Goal: Understand site structure: Understand site structure

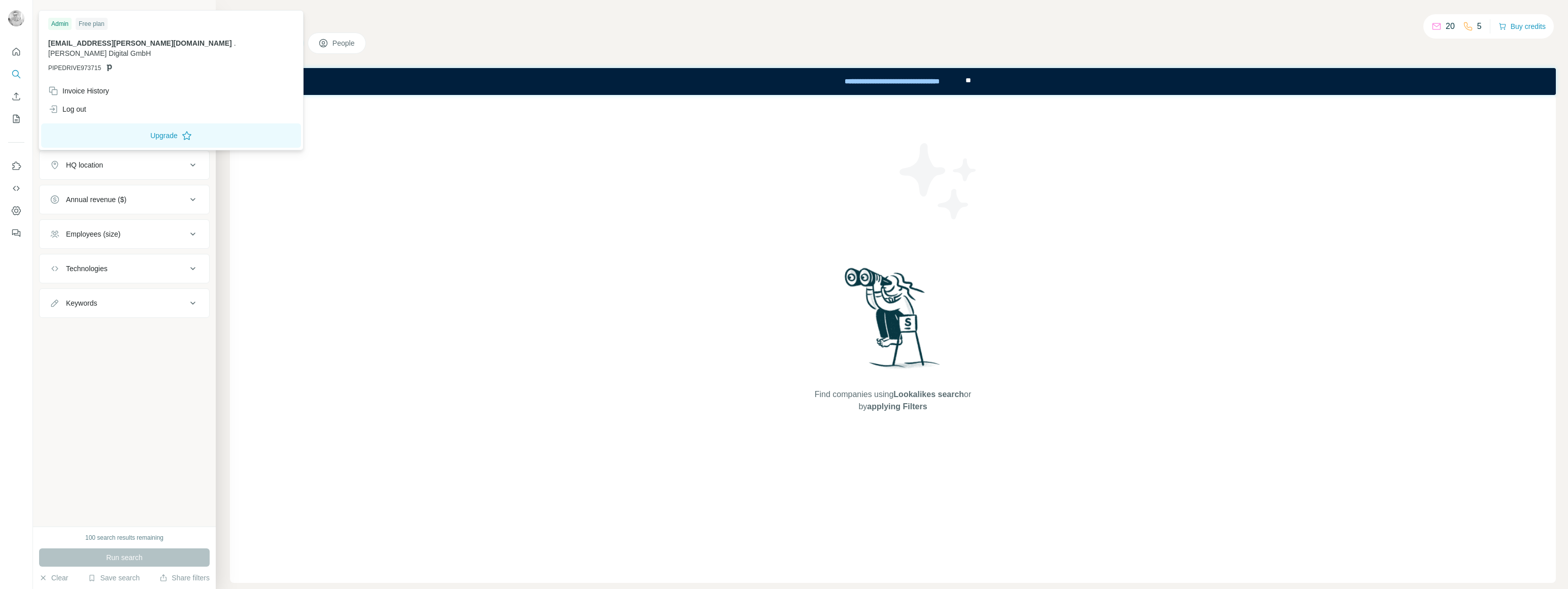
click at [15, 13] on img at bounding box center [16, 18] width 17 height 17
click at [19, 161] on icon "Use Surfe on LinkedIn" at bounding box center [16, 165] width 10 height 10
click at [21, 18] on img at bounding box center [16, 18] width 17 height 17
click at [60, 22] on div "Admin" at bounding box center [60, 23] width 24 height 12
click at [23, 48] on button "Quick start" at bounding box center [16, 51] width 17 height 18
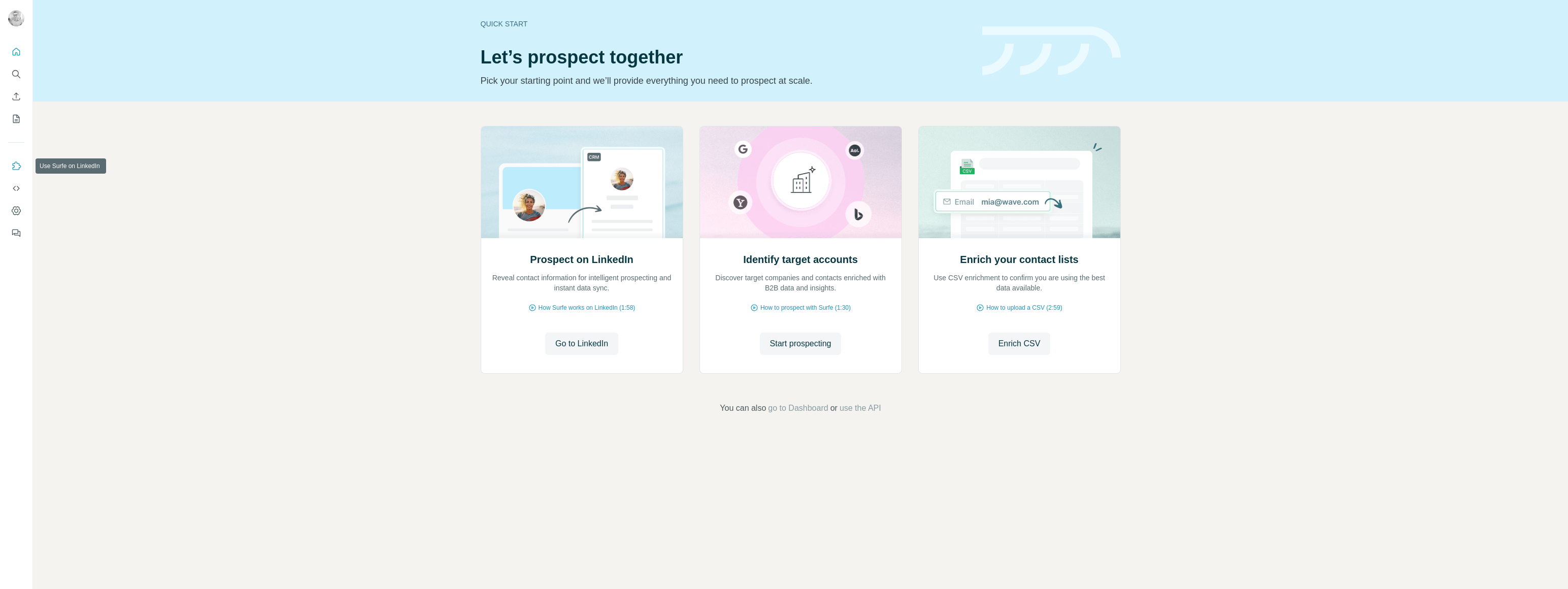
click at [13, 162] on icon "Use Surfe on LinkedIn" at bounding box center [16, 165] width 10 height 10
